Goal: Task Accomplishment & Management: Manage account settings

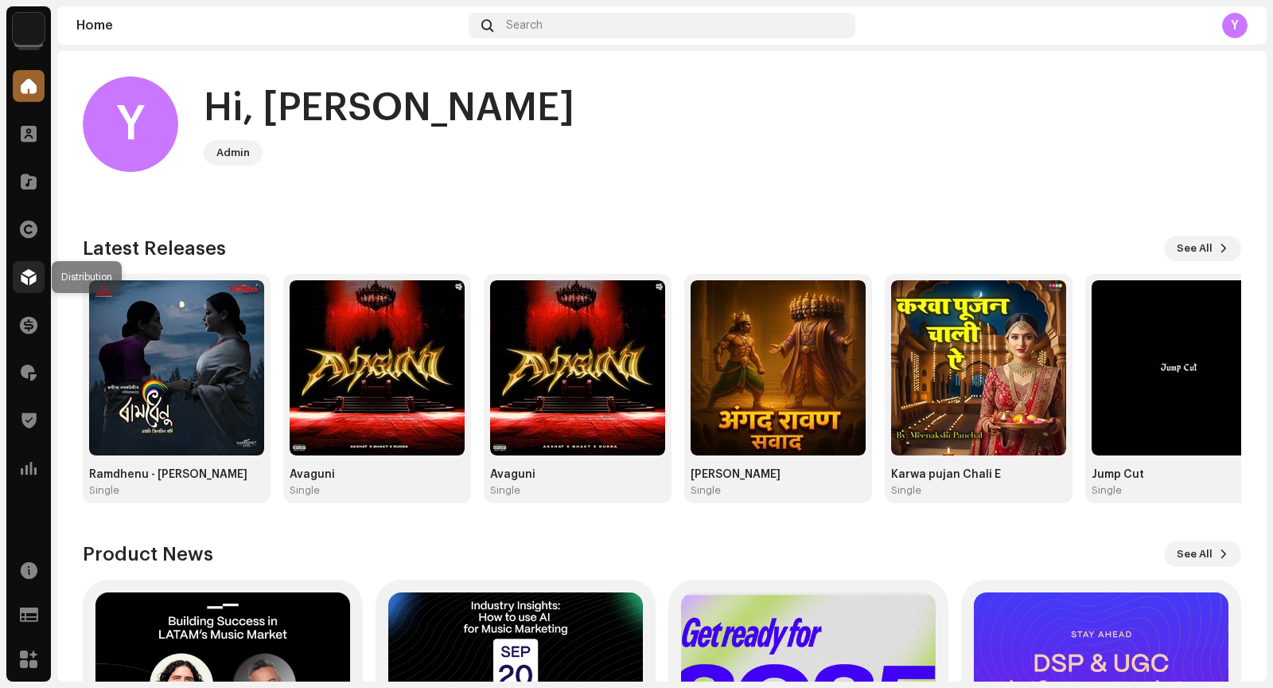
click at [29, 277] on span at bounding box center [29, 277] width 16 height 13
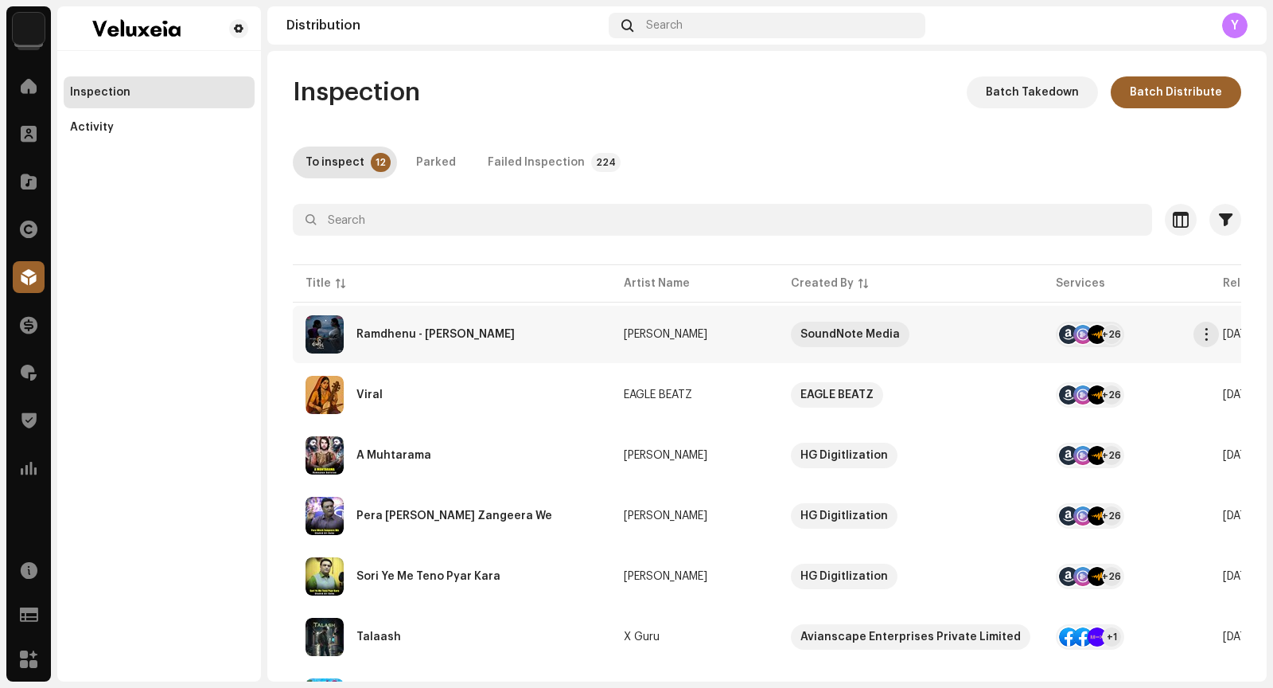
click at [402, 335] on div "Ramdhenu - [PERSON_NAME]" at bounding box center [436, 334] width 158 height 11
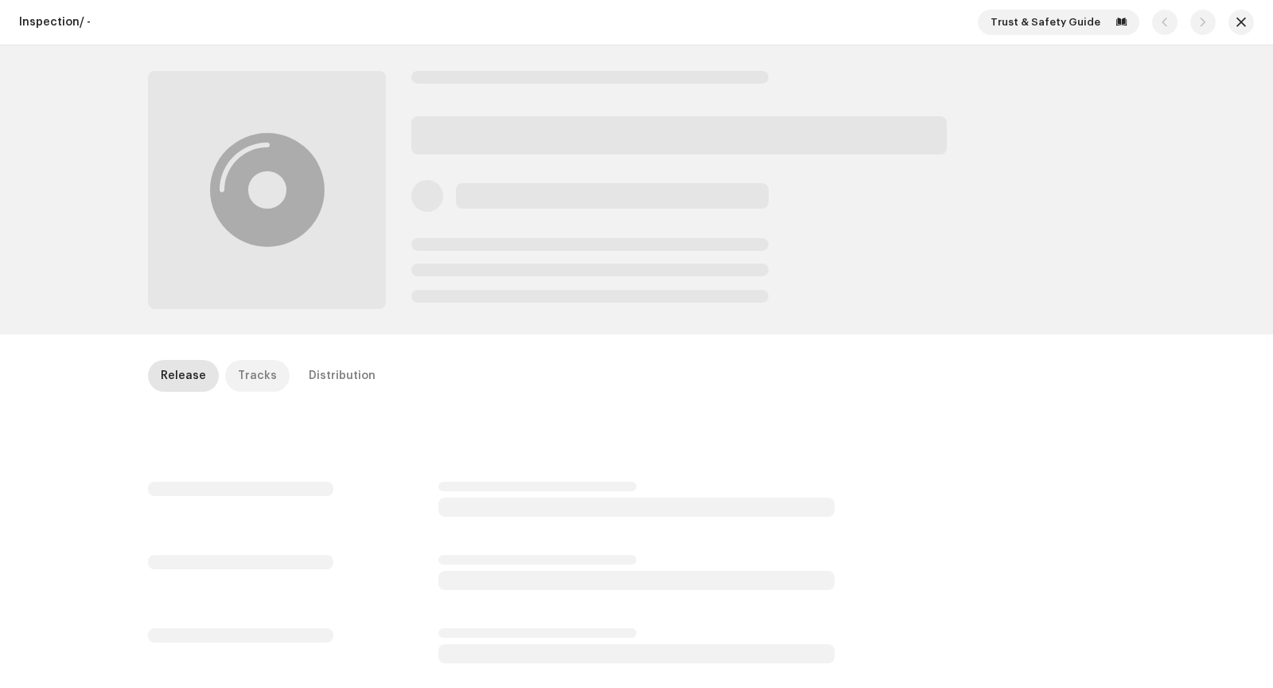
click at [248, 386] on div "Tracks" at bounding box center [257, 376] width 39 height 32
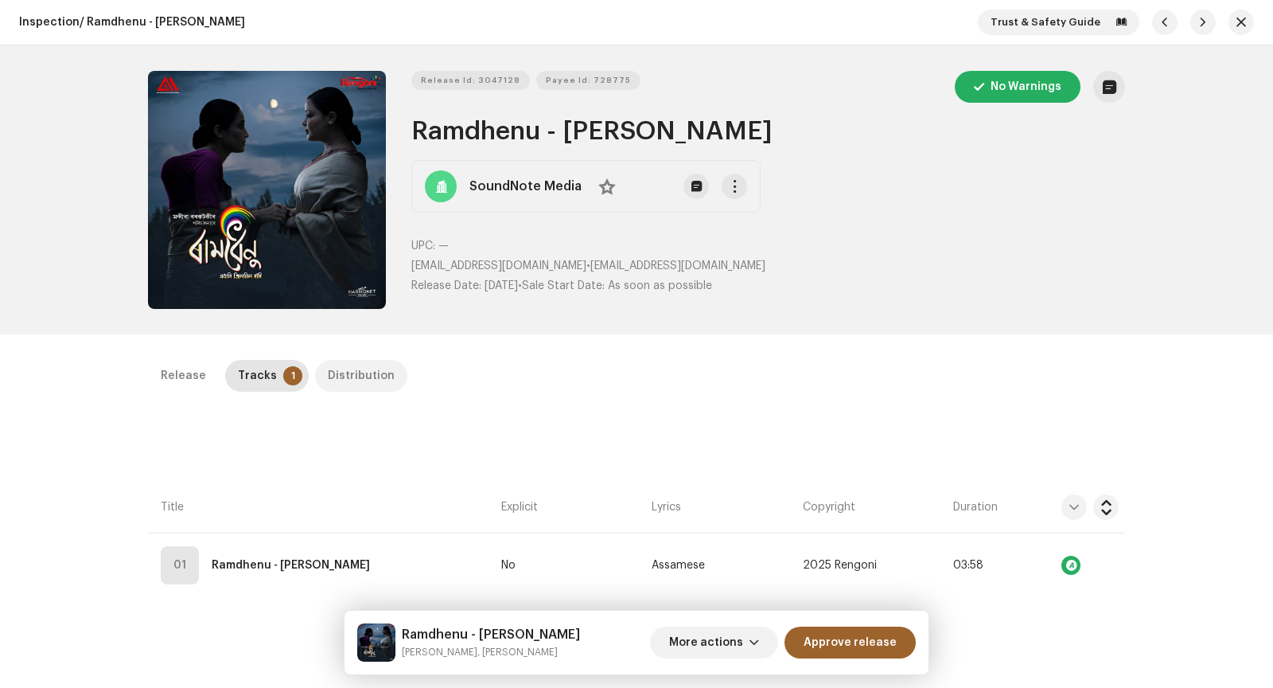
click at [379, 375] on p-tab "Distribution" at bounding box center [361, 376] width 92 height 32
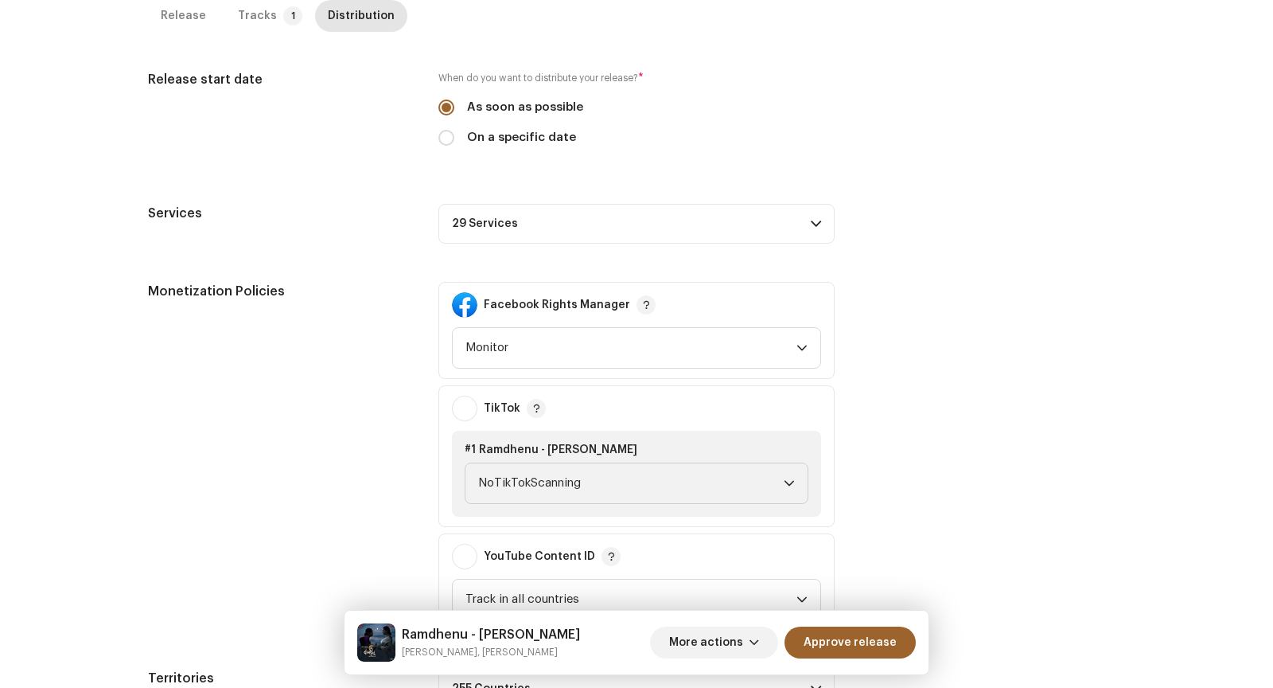
scroll to position [543, 0]
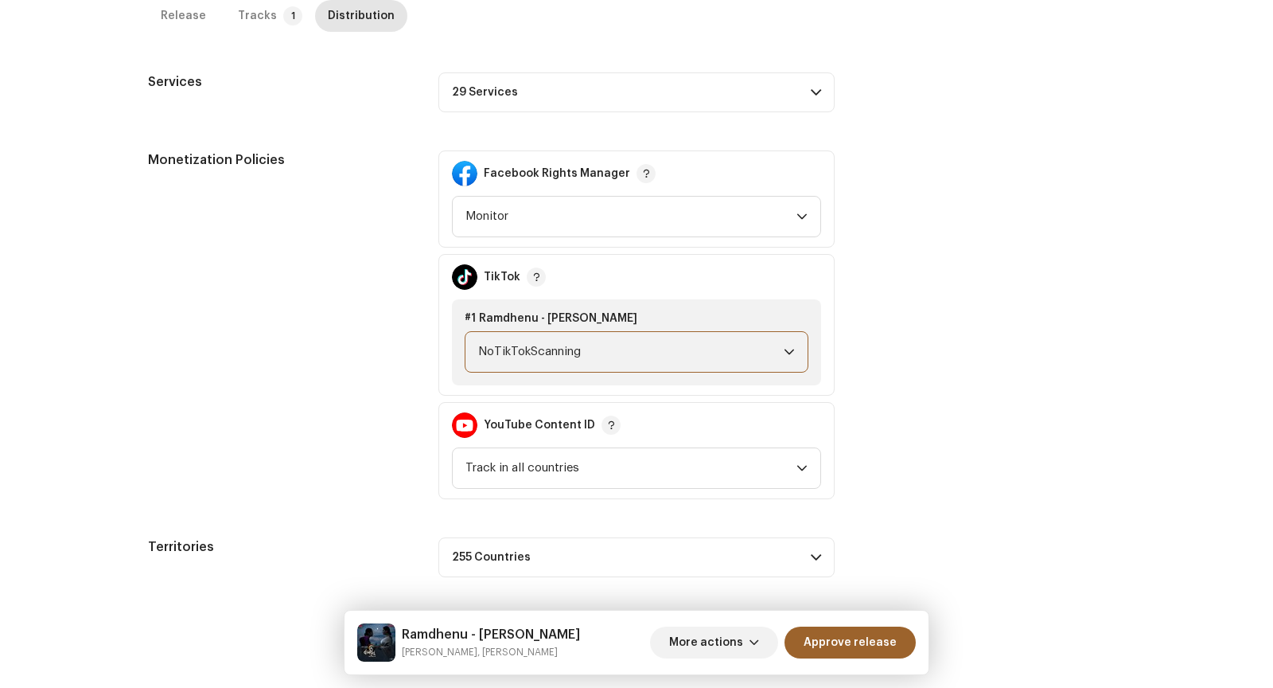
click at [673, 338] on span "NoTikTokScanning" at bounding box center [631, 352] width 306 height 40
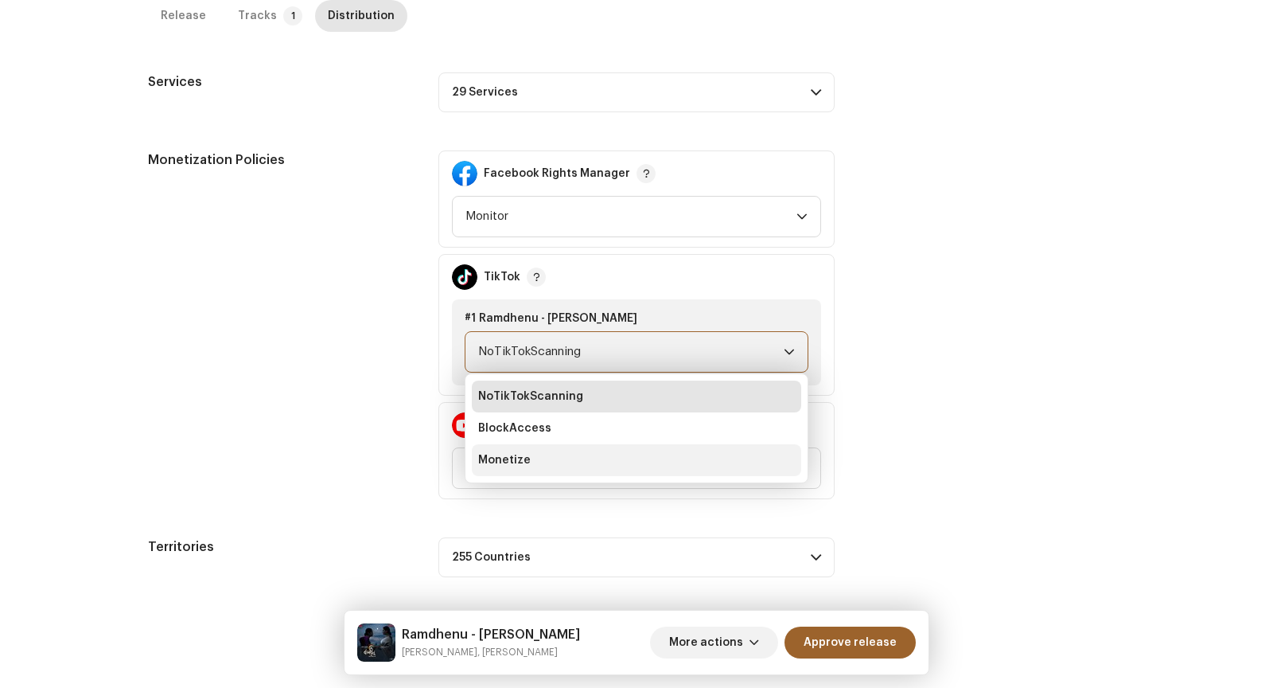
click at [677, 465] on li "Monetize" at bounding box center [637, 460] width 330 height 32
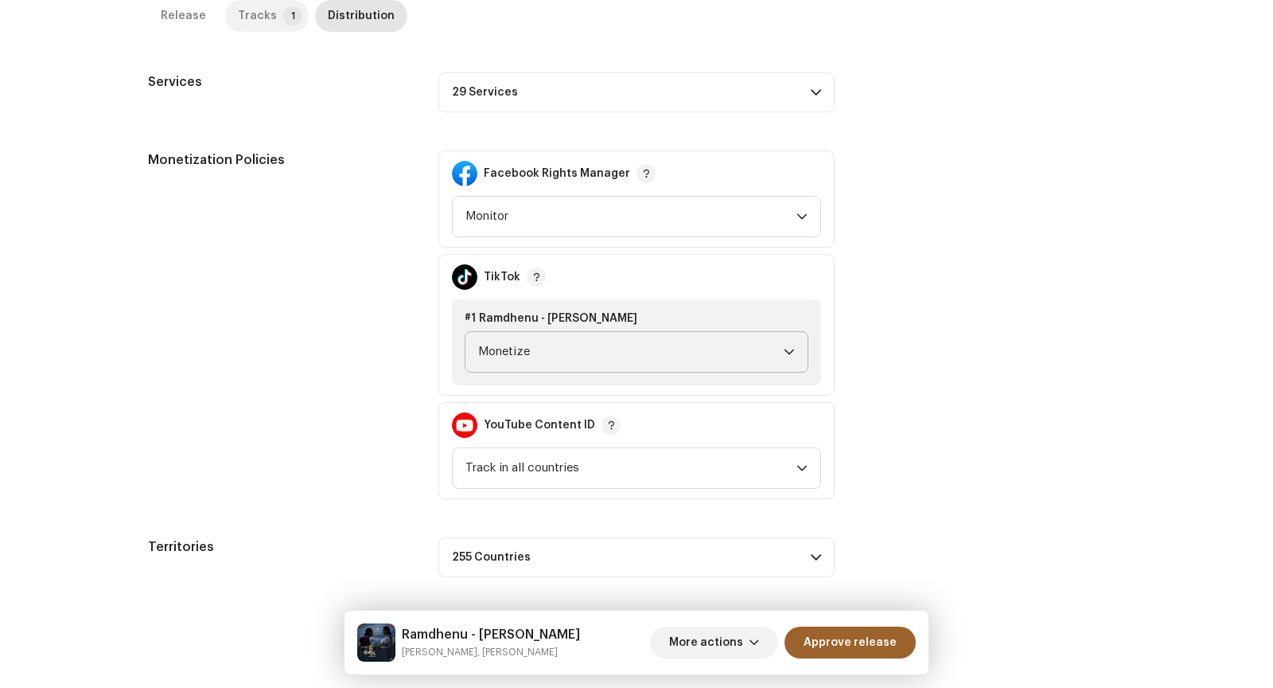
click at [255, 25] on div "Tracks" at bounding box center [257, 16] width 39 height 32
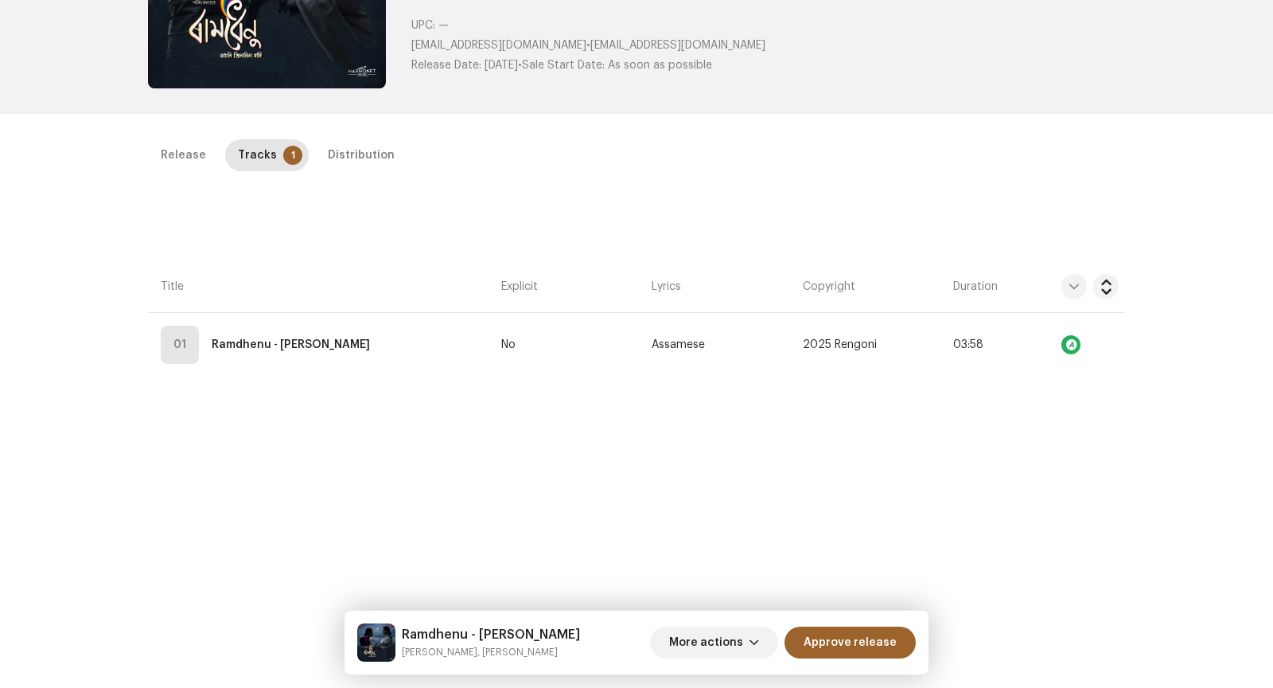
scroll to position [0, 0]
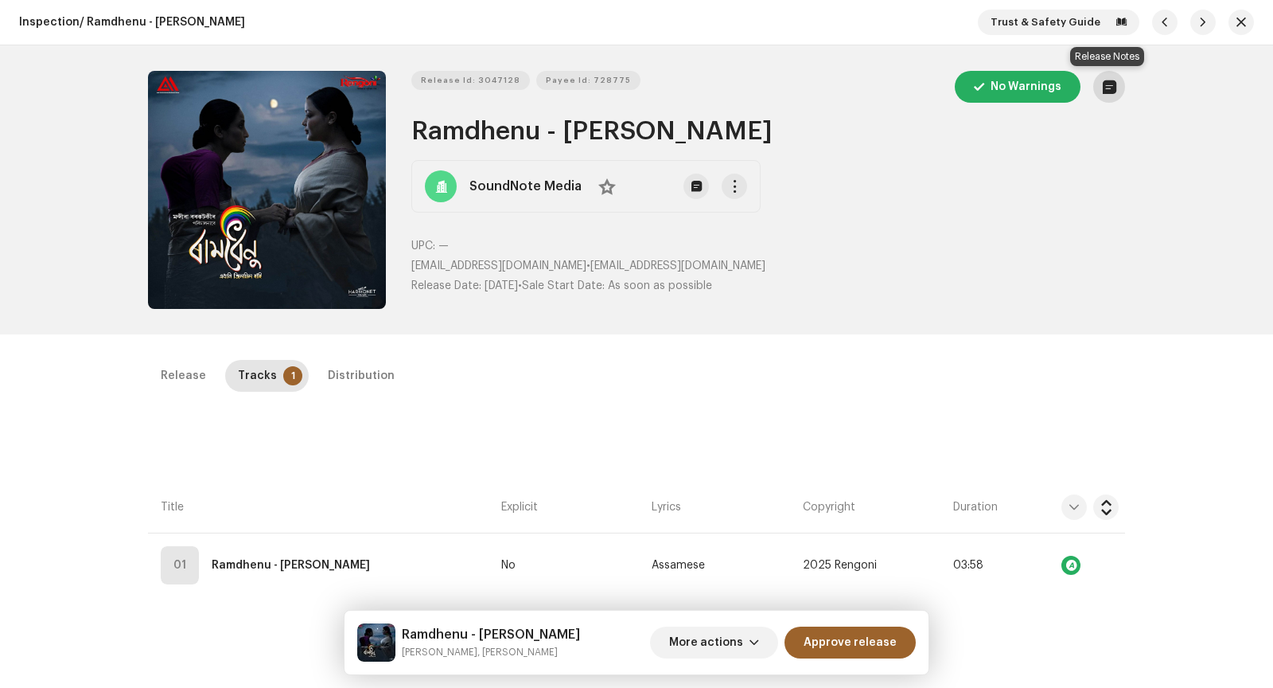
click at [1101, 95] on button "button" at bounding box center [1110, 87] width 32 height 32
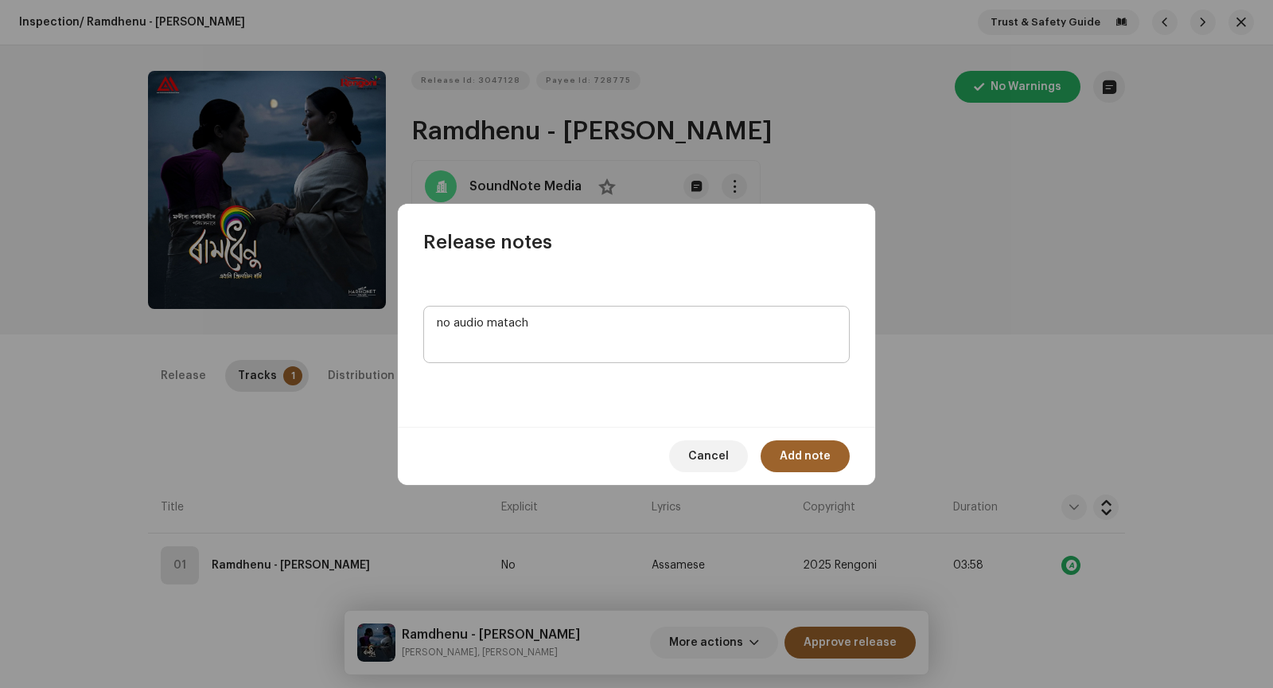
click at [518, 325] on textarea at bounding box center [636, 334] width 427 height 57
type textarea "no audio match"
click at [809, 457] on span "Add note" at bounding box center [805, 456] width 51 height 32
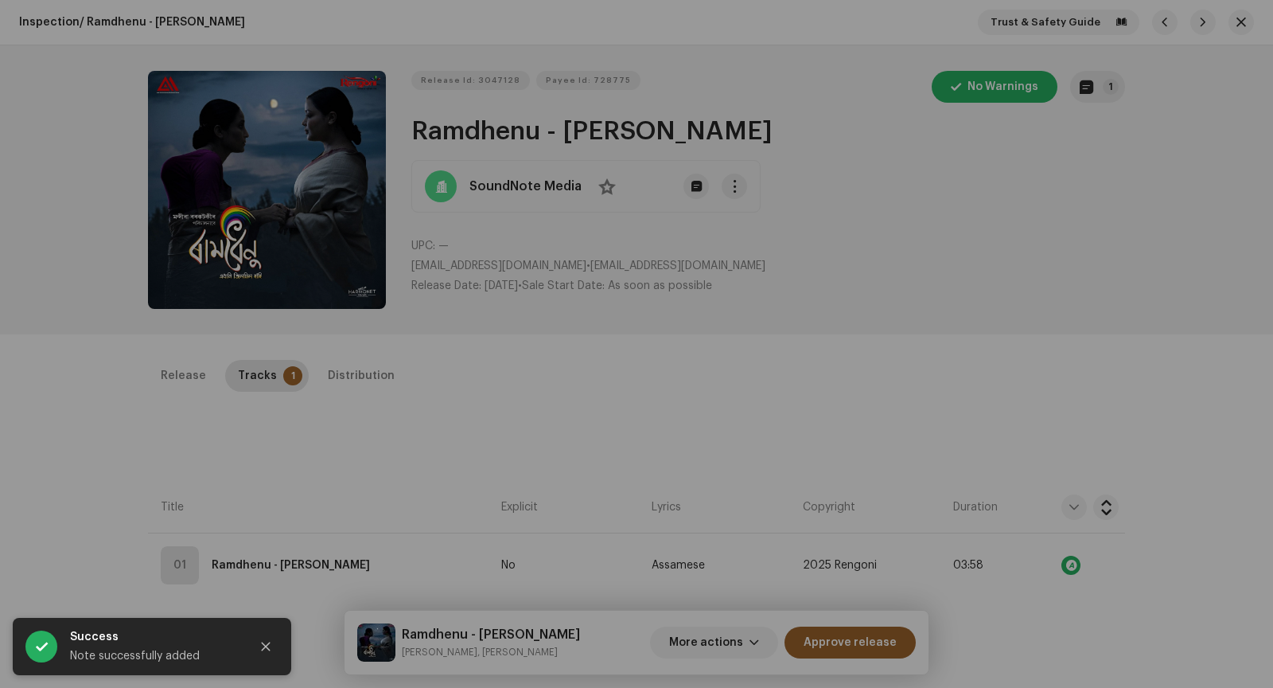
click at [916, 314] on div "Release notes [PERSON_NAME] [DATE] no audio match Cancel Add note" at bounding box center [636, 344] width 1273 height 688
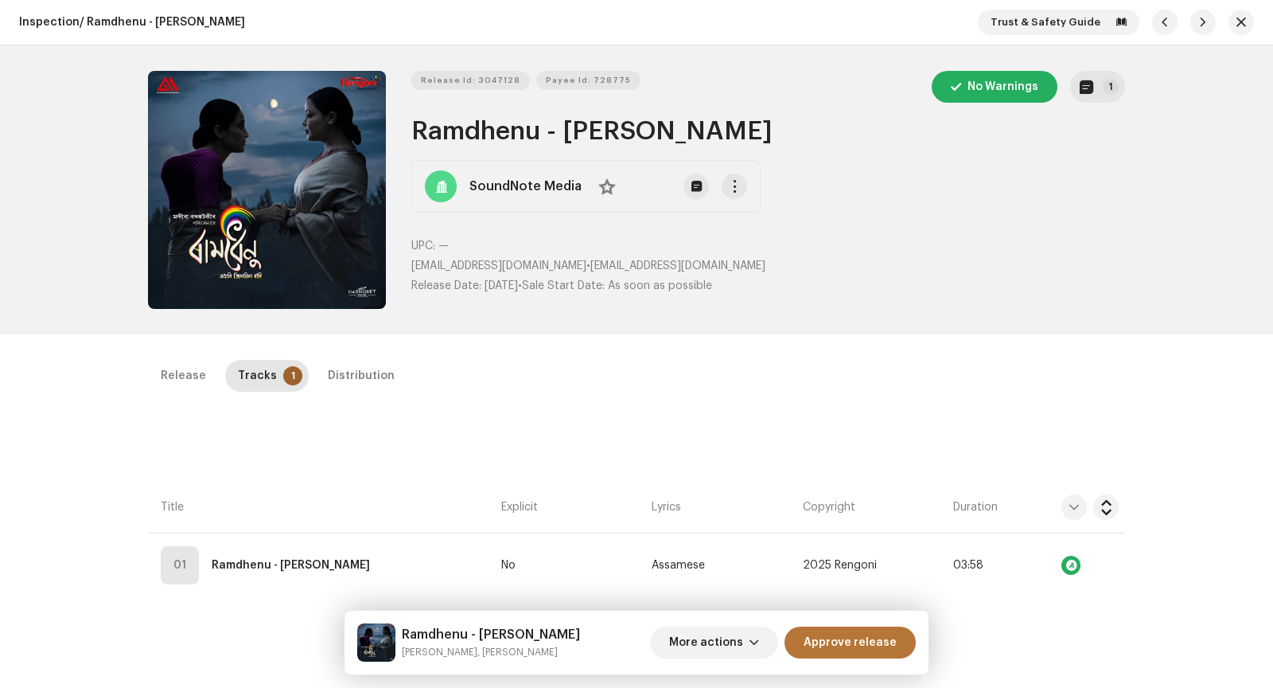
click at [864, 648] on span "Approve release" at bounding box center [850, 642] width 93 height 32
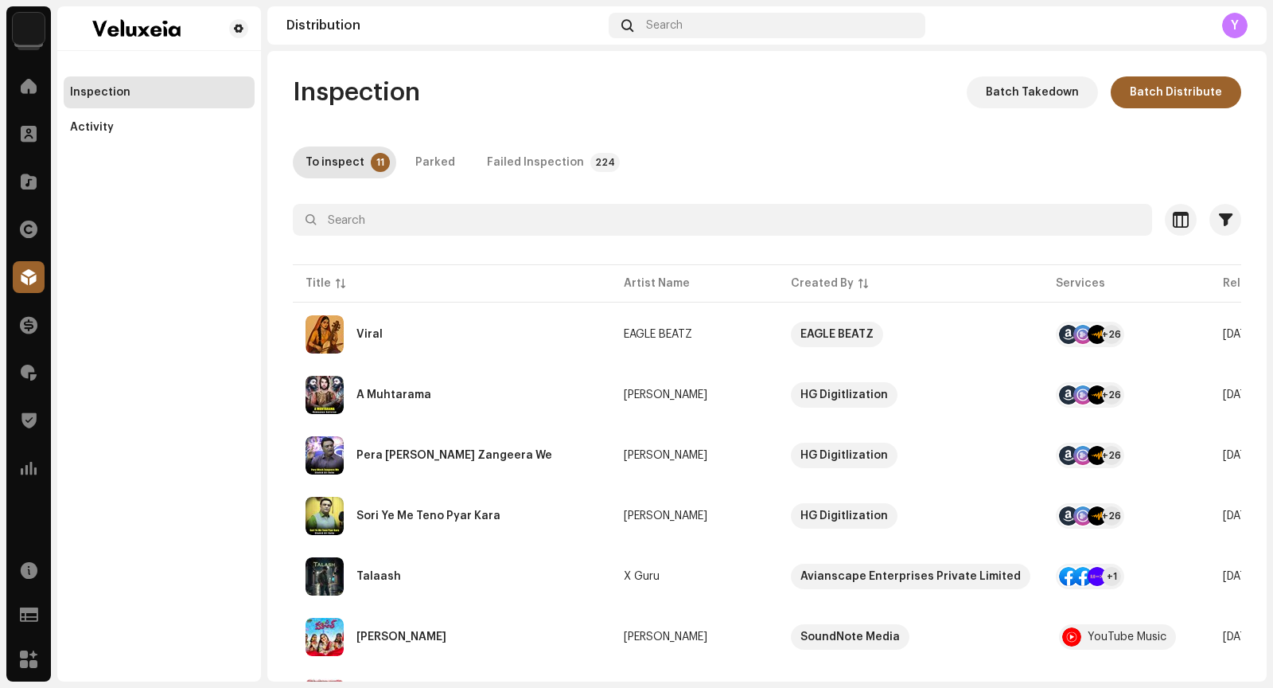
scroll to position [0, 6]
